Goal: Information Seeking & Learning: Learn about a topic

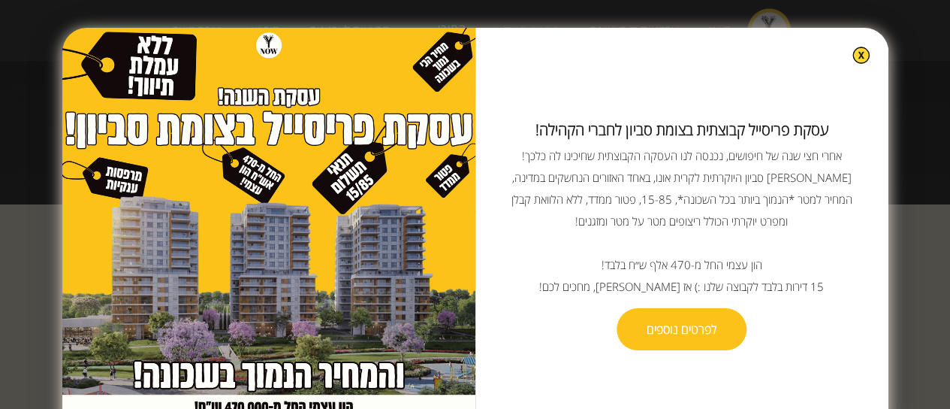
click at [853, 51] on img at bounding box center [861, 55] width 17 height 17
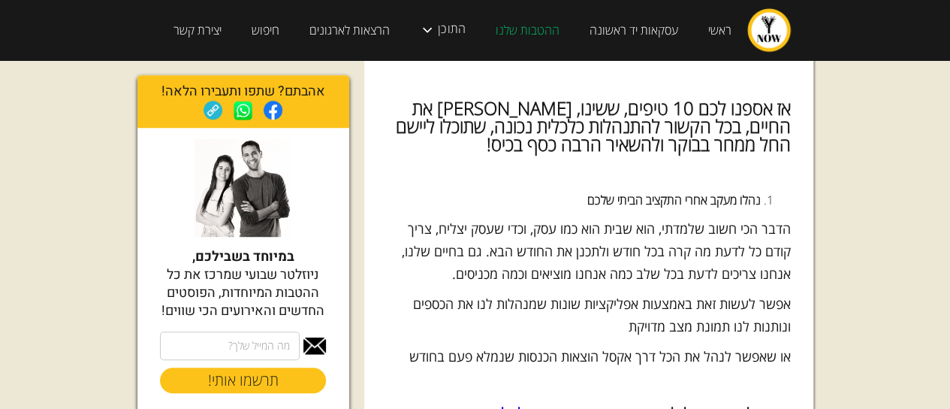
scroll to position [526, 0]
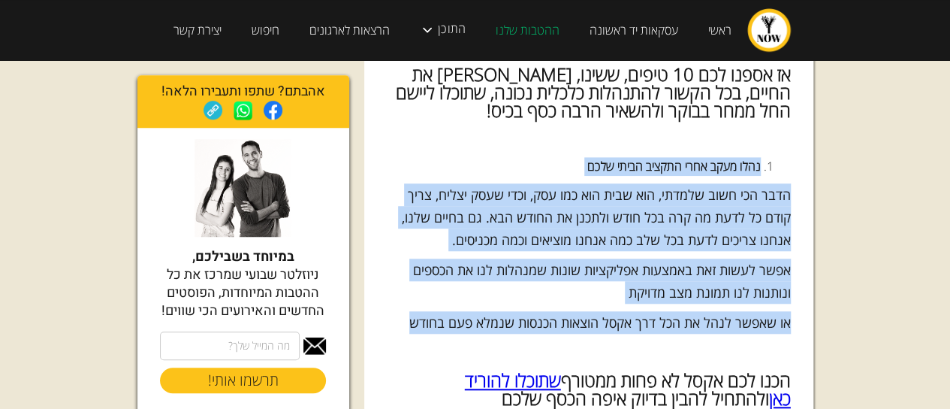
drag, startPoint x: 780, startPoint y: 148, endPoint x: 404, endPoint y: 330, distance: 417.3
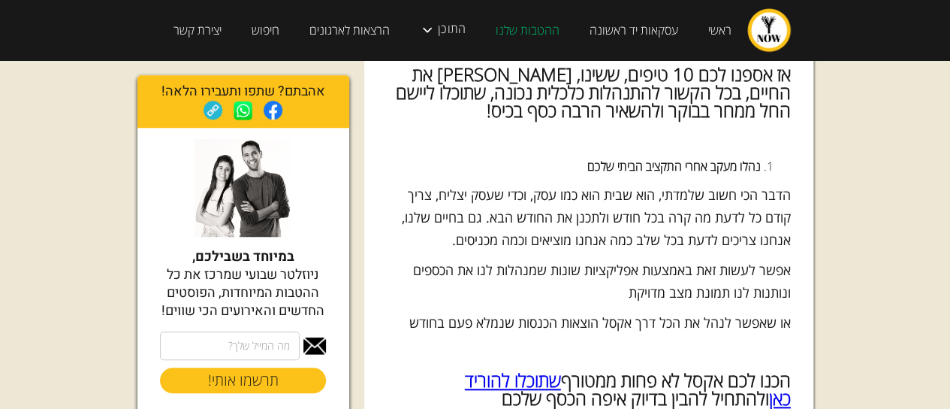
click at [548, 352] on p "‍" at bounding box center [589, 352] width 404 height 23
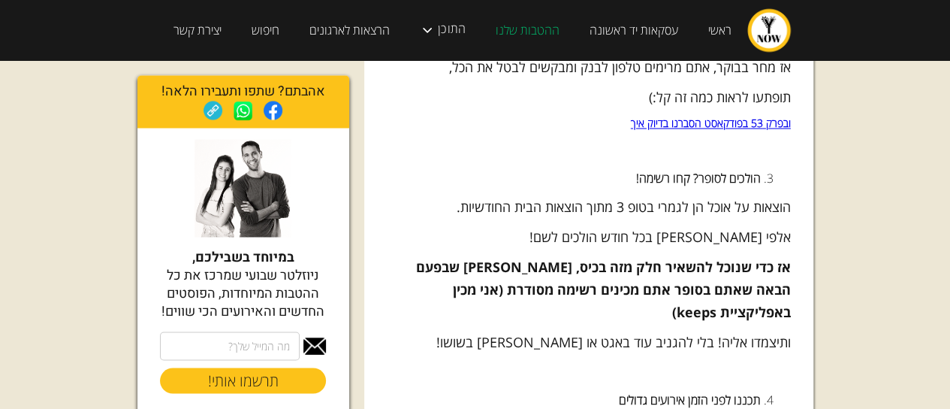
scroll to position [1277, 0]
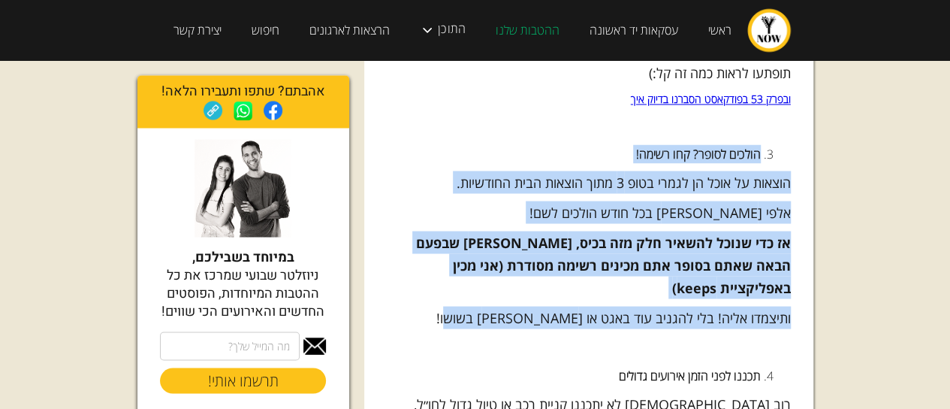
drag, startPoint x: 759, startPoint y: 150, endPoint x: 448, endPoint y: 300, distance: 344.7
copy div "הולכים לסופר? קחו רשימה! הוצאות על אוכל הן לגמרי בטופ 3 מתוך הוצאות הבית החודשי…"
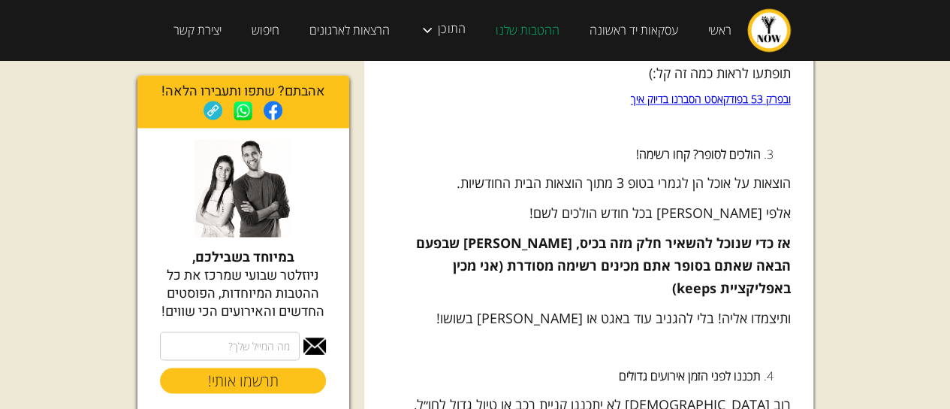
click at [514, 366] on li "תכננו לפני הזמן אירועים גדולים" at bounding box center [589, 375] width 344 height 19
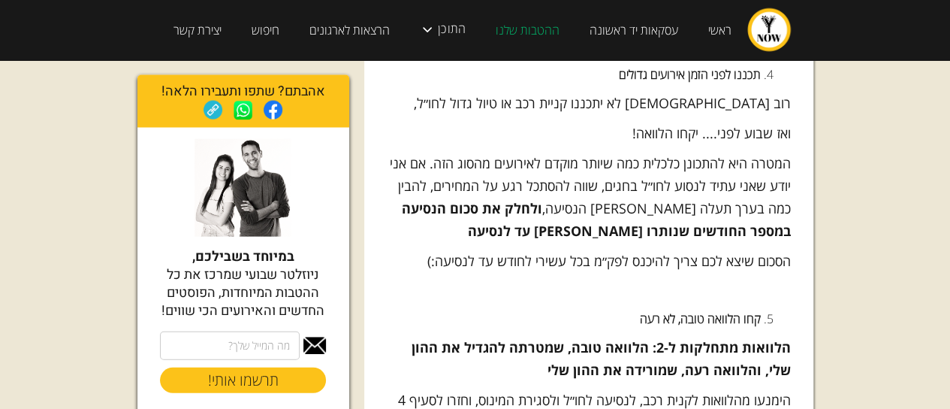
scroll to position [1502, 0]
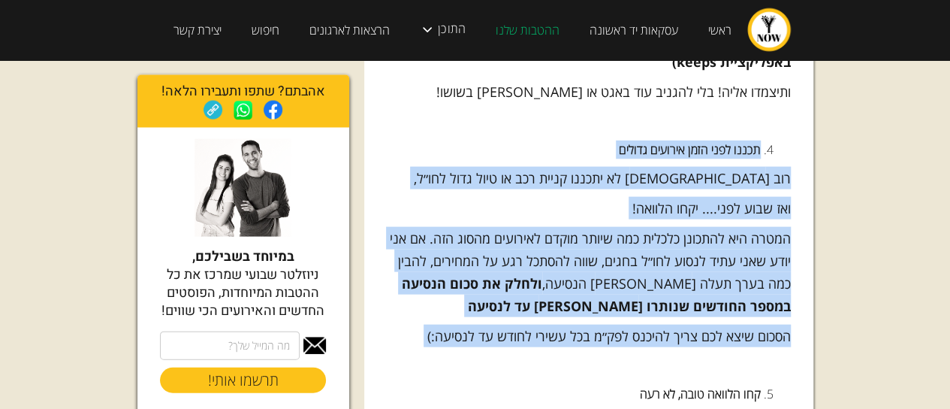
drag, startPoint x: 758, startPoint y: 124, endPoint x: 411, endPoint y: 326, distance: 401.6
copy div "תכננו לפני הזמן אירועים גדולים רוב [DEMOGRAPHIC_DATA] לא יתכננו קניית רכב או טי…"
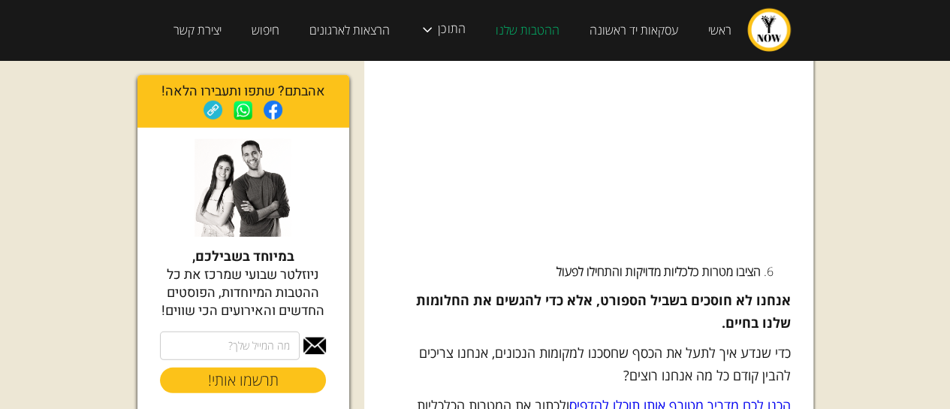
scroll to position [2103, 0]
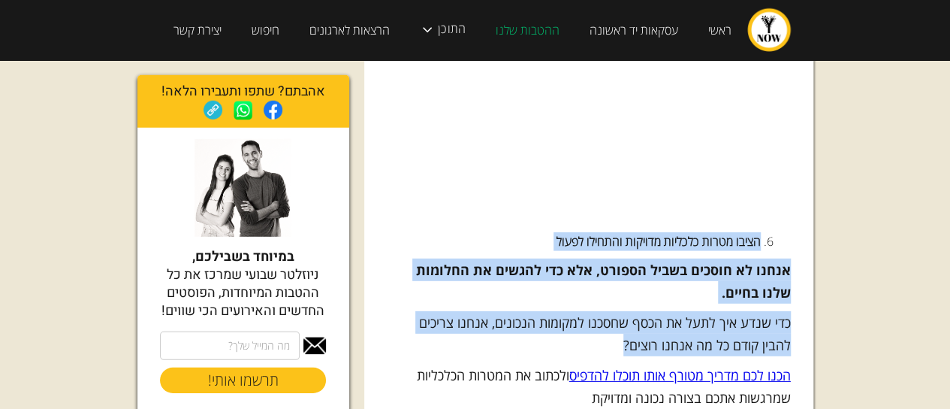
drag, startPoint x: 759, startPoint y: 218, endPoint x: 648, endPoint y: 331, distance: 159.4
copy div "הציבו מטרות כלכליות מדויקות והתחילו לפעול אנחנו לא חוסכים בשביל הספורט, אלא כדי…"
click at [541, 326] on p "כדי שנדע איך לתעל את הכסף שחסכנו למקומות הנכונים, אנחנו צריכים להבין קודם כל מה…" at bounding box center [589, 333] width 404 height 45
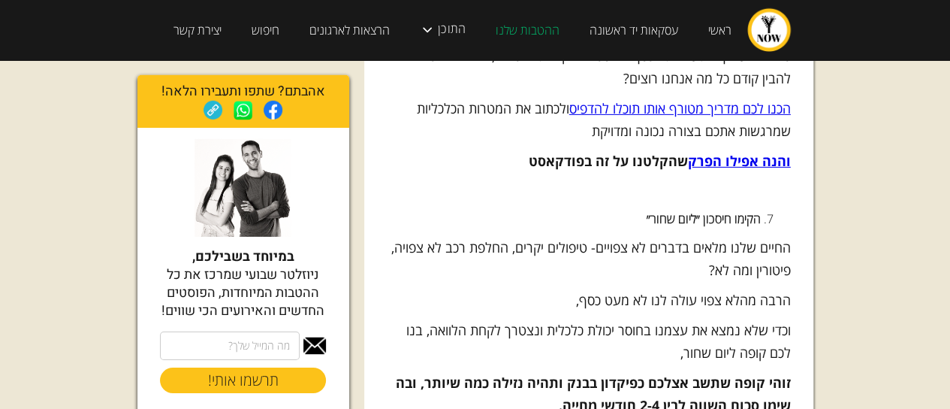
scroll to position [2404, 0]
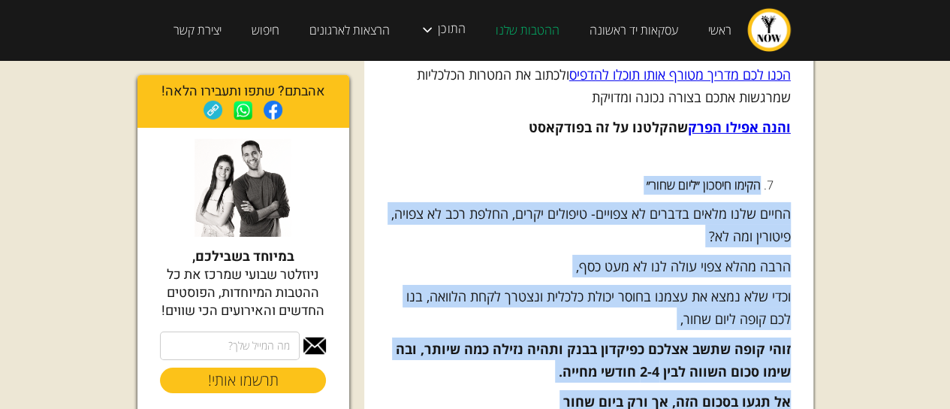
drag, startPoint x: 741, startPoint y: 195, endPoint x: 530, endPoint y: 393, distance: 288.6
click at [530, 393] on div "בקהילה אנחנו חופרים כמה חשוב להתחיל להשקיע ולתת לכסף שלנו לעבוד בשבילנו, כבר בג…" at bounding box center [589, 119] width 404 height 4361
click at [522, 390] on p "אל תגעו בסכום הזה, אך ורק ביום שחור" at bounding box center [589, 401] width 404 height 23
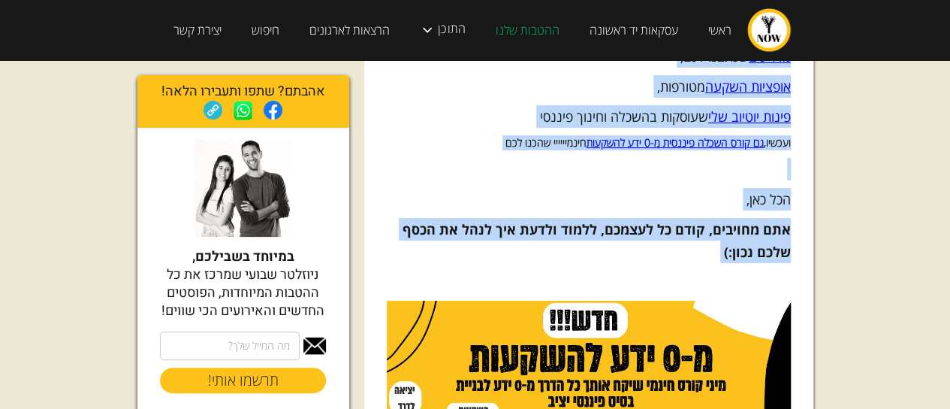
scroll to position [3043, 0]
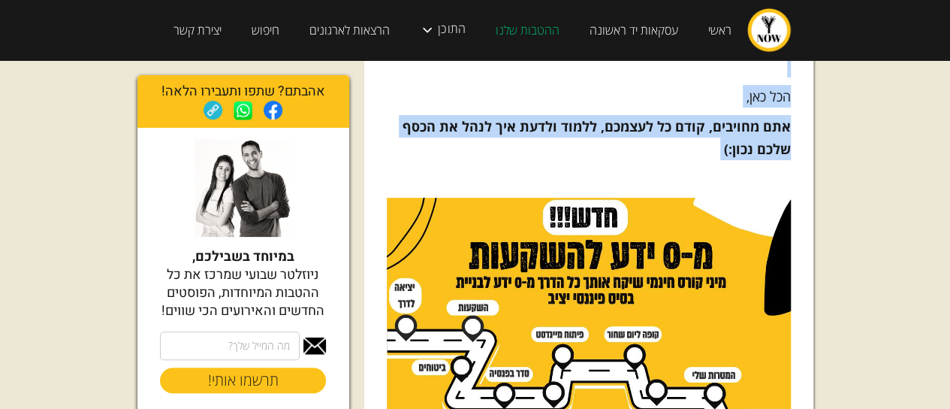
drag, startPoint x: 759, startPoint y: 214, endPoint x: 633, endPoint y: 140, distance: 146.1
copy div "השקיעו בהשכלה פיננסית הדבר שיקבע כמה רחוק תגיעו במשחק הכסף הוא ללא ספק כמות היד…"
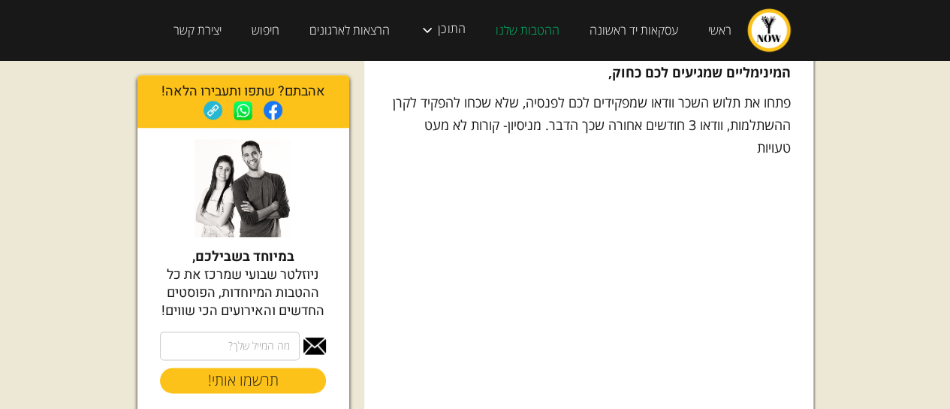
scroll to position [3344, 0]
